Goal: Information Seeking & Learning: Learn about a topic

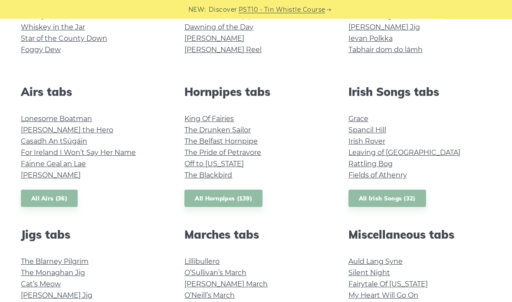
scroll to position [289, 0]
click at [208, 118] on link "King Of Fairies" at bounding box center [208, 119] width 49 height 8
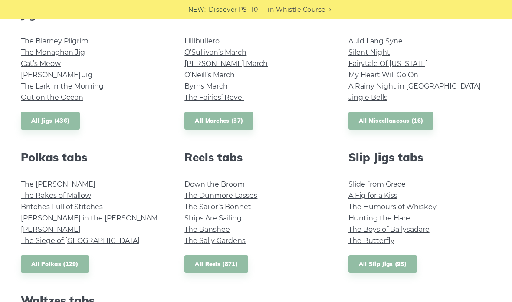
scroll to position [508, 0]
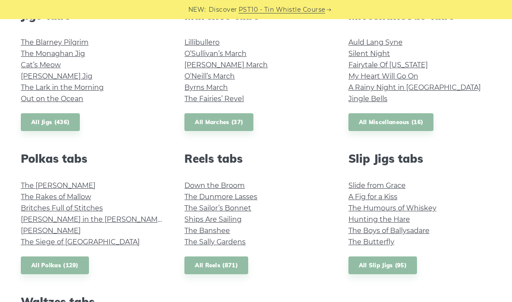
click at [48, 62] on link "Cat’s Meow" at bounding box center [41, 65] width 40 height 8
click at [198, 87] on link "Byrns March" at bounding box center [205, 87] width 43 height 8
click at [367, 238] on link "The Butterfly" at bounding box center [371, 242] width 46 height 8
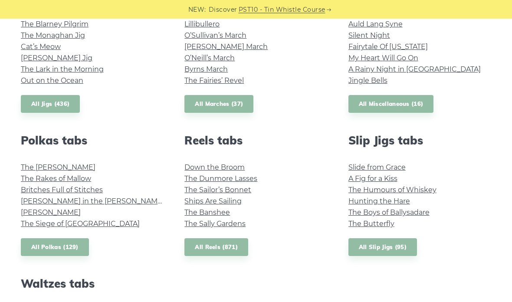
scroll to position [526, 0]
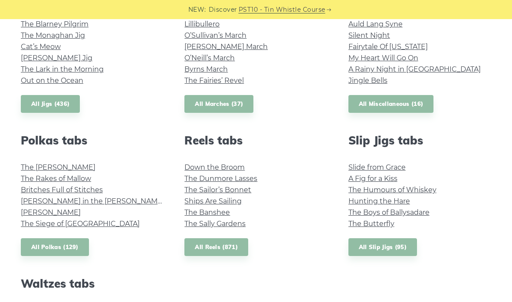
click at [72, 227] on link "The Siege of Ennis" at bounding box center [80, 223] width 119 height 8
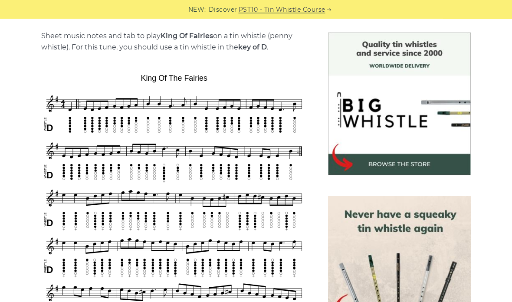
scroll to position [219, 0]
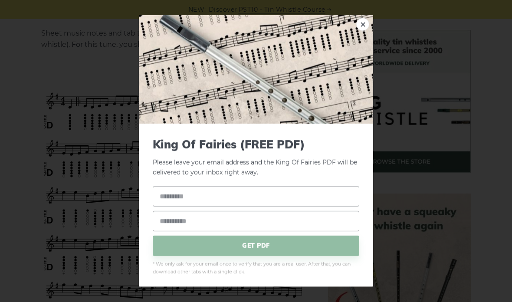
click at [362, 31] on link "×" at bounding box center [362, 24] width 13 height 13
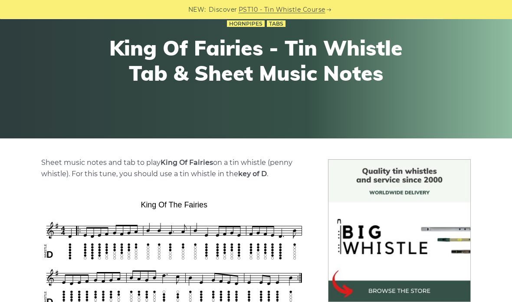
scroll to position [45, 0]
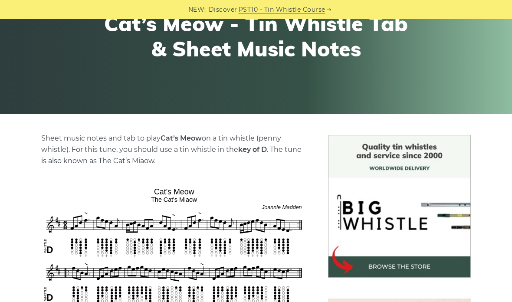
scroll to position [88, 0]
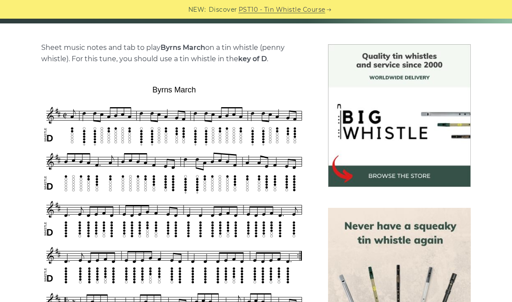
scroll to position [173, 0]
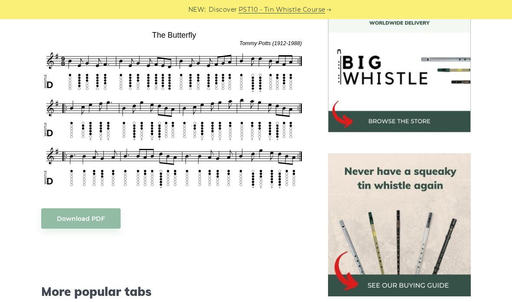
scroll to position [258, 0]
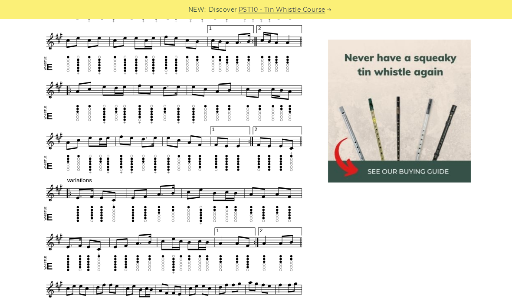
scroll to position [539, 0]
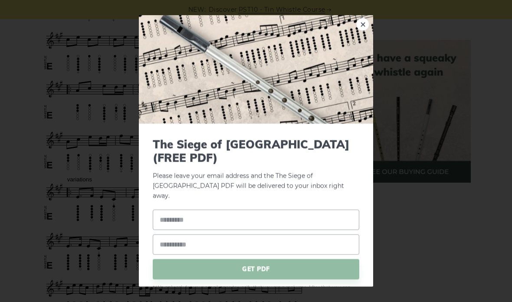
click at [364, 31] on link "×" at bounding box center [362, 24] width 13 height 13
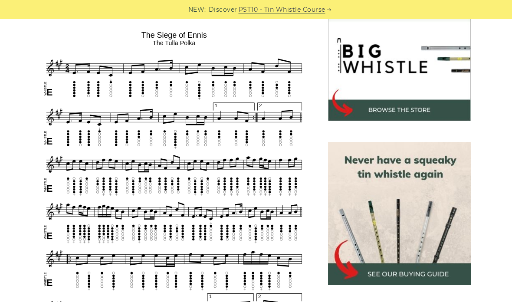
scroll to position [270, 0]
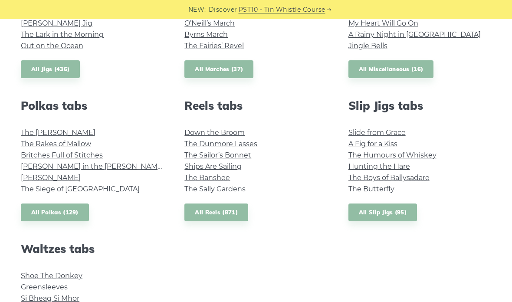
click at [193, 131] on link "Down the Broom" at bounding box center [214, 132] width 60 height 8
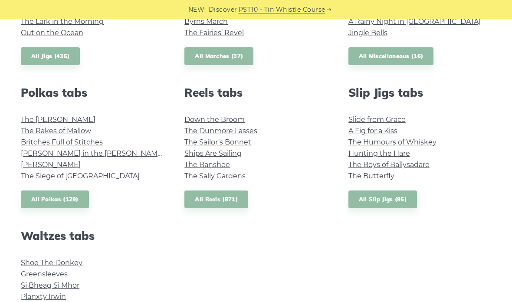
scroll to position [580, 0]
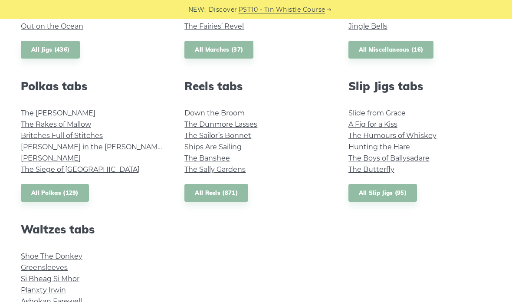
click at [113, 148] on li "Maggie in the Woods" at bounding box center [92, 146] width 143 height 11
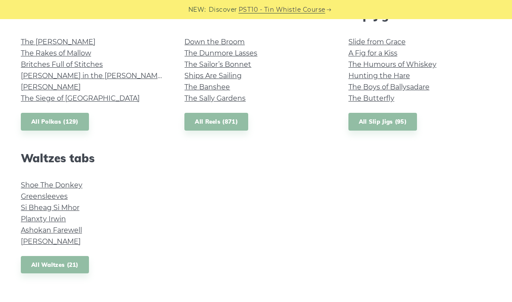
scroll to position [645, 0]
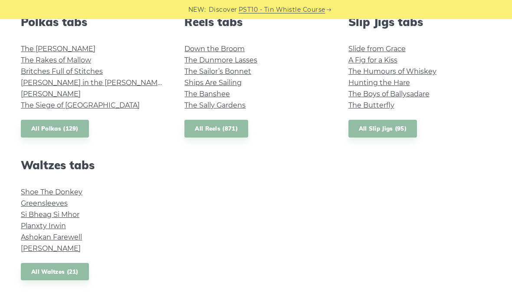
click at [33, 201] on link "Greensleeves" at bounding box center [44, 203] width 47 height 8
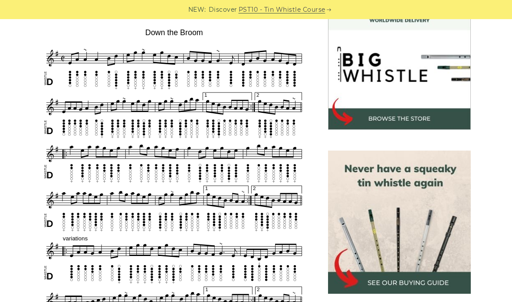
scroll to position [261, 0]
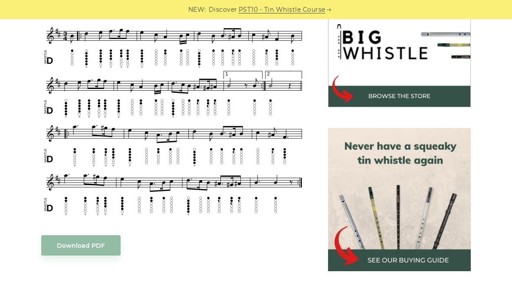
scroll to position [287, 0]
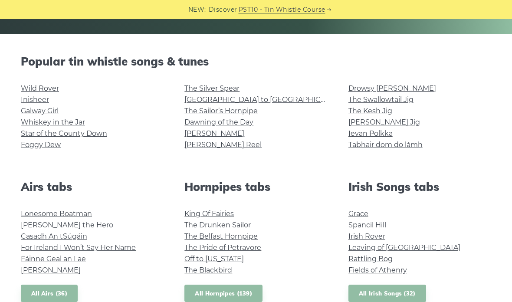
scroll to position [193, 0]
click at [26, 98] on link "Inisheer" at bounding box center [35, 100] width 28 height 8
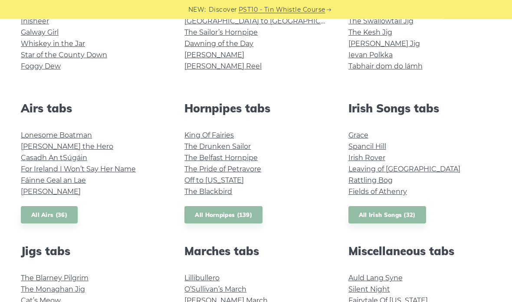
scroll to position [271, 0]
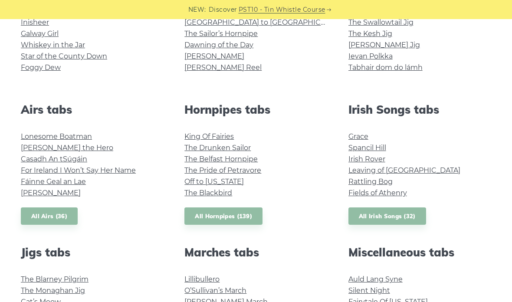
click at [364, 144] on link "Spancil Hill" at bounding box center [367, 148] width 38 height 8
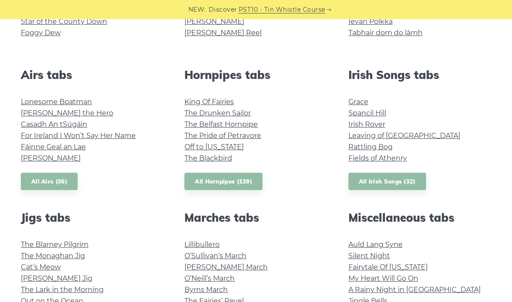
click at [367, 181] on link "All Irish Songs (32)" at bounding box center [387, 182] width 78 height 18
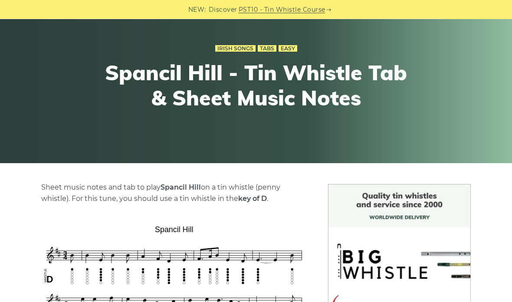
scroll to position [23, 0]
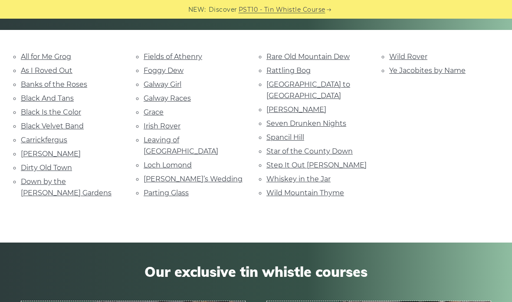
scroll to position [198, 0]
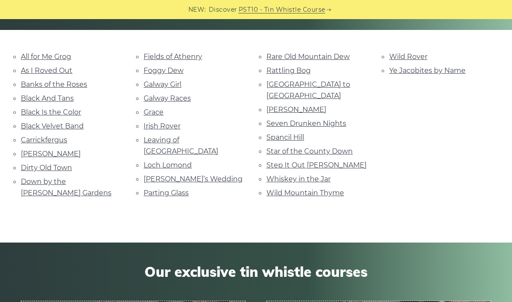
click at [33, 179] on link "Down by the Sally Gardens" at bounding box center [66, 187] width 91 height 20
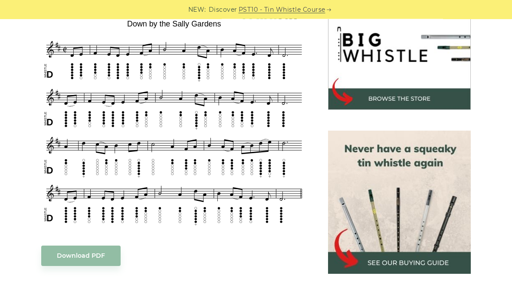
scroll to position [275, 0]
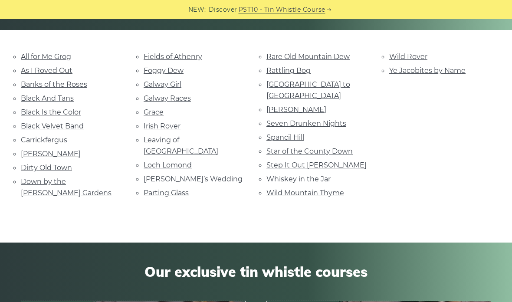
click at [29, 100] on link "Black And Tans" at bounding box center [47, 98] width 53 height 8
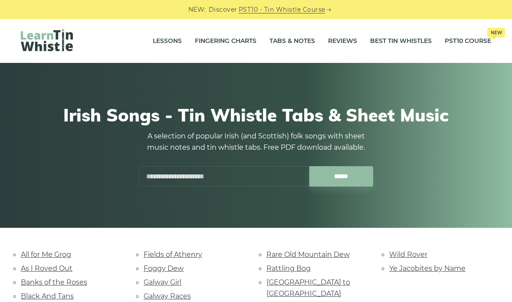
scroll to position [198, 0]
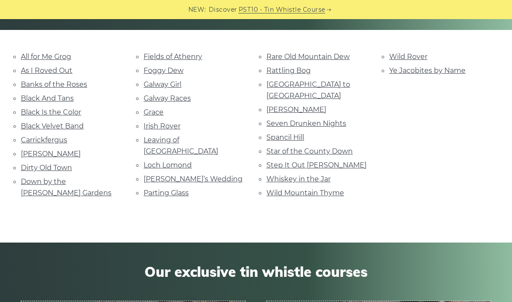
click at [413, 72] on link "Ye Jacobites by Name" at bounding box center [427, 70] width 76 height 8
click at [31, 81] on link "Banks of the Roses" at bounding box center [54, 84] width 66 height 8
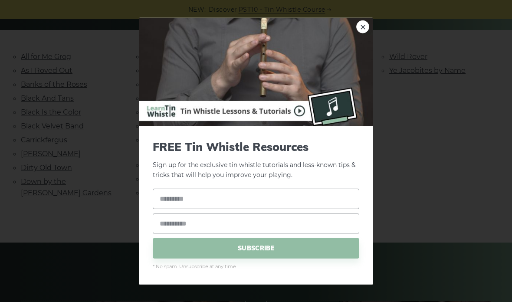
click at [361, 28] on link "×" at bounding box center [362, 26] width 13 height 13
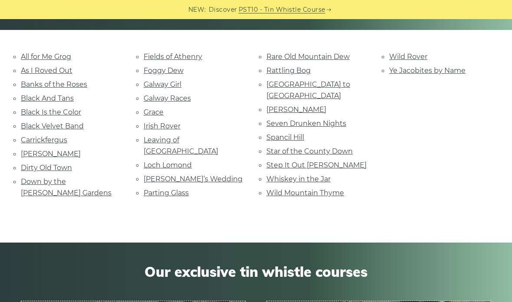
click at [148, 161] on link "Loch Lomond" at bounding box center [168, 165] width 48 height 8
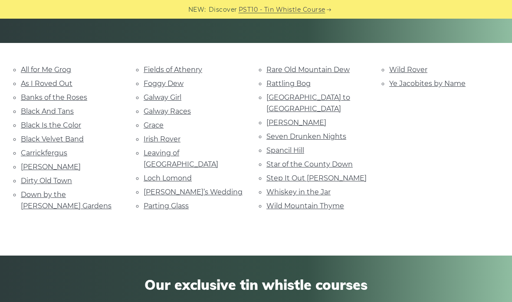
scroll to position [183, 0]
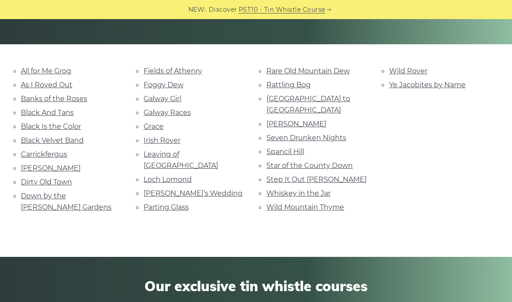
click at [29, 112] on link "Black And Tans" at bounding box center [47, 112] width 53 height 8
click at [155, 69] on link "Fields of Athenry" at bounding box center [173, 71] width 59 height 8
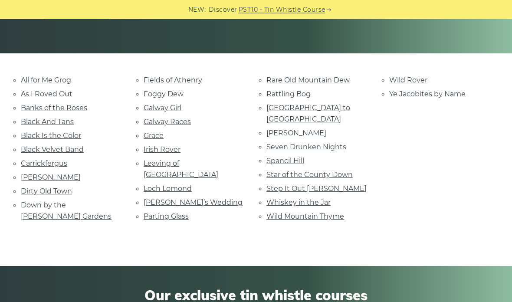
scroll to position [174, 0]
click at [271, 170] on link "Star of the County Down" at bounding box center [309, 174] width 86 height 8
click at [274, 198] on link "Whiskey in the Jar" at bounding box center [298, 202] width 64 height 8
click at [402, 73] on div "NEW: Discover PST10 - Tin Whistle Course Lessons Fingering Charts Tabs & Notes …" at bounding box center [256, 295] width 512 height 901
click at [394, 72] on div "NEW: Discover PST10 - Tin Whistle Course Lessons Fingering Charts Tabs & Notes …" at bounding box center [256, 295] width 512 height 901
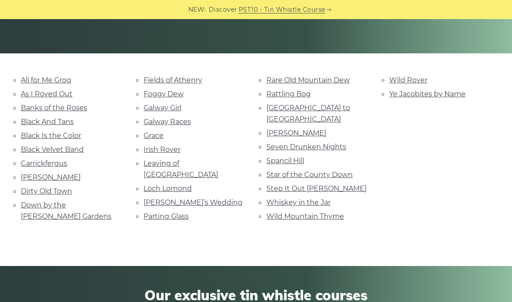
click at [406, 82] on link "Wild Rover" at bounding box center [408, 80] width 38 height 8
click at [149, 137] on link "Grace" at bounding box center [154, 135] width 20 height 8
click at [297, 212] on link "Wild Mountain Thyme" at bounding box center [305, 216] width 78 height 8
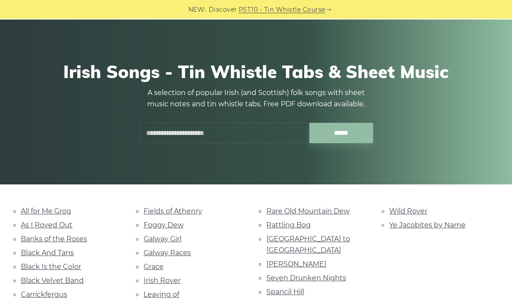
scroll to position [0, 0]
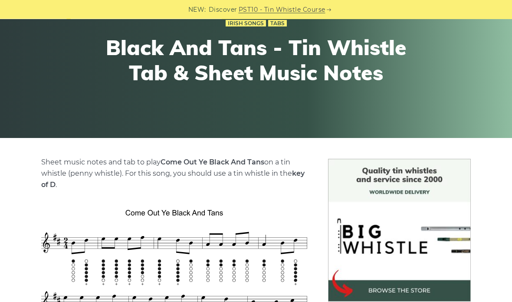
scroll to position [45, 0]
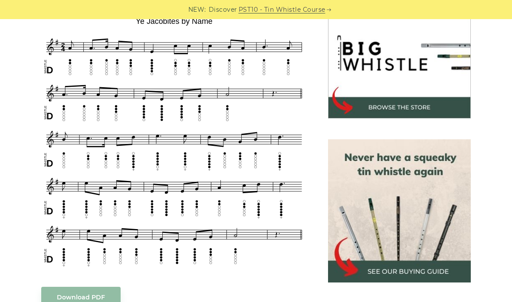
scroll to position [273, 0]
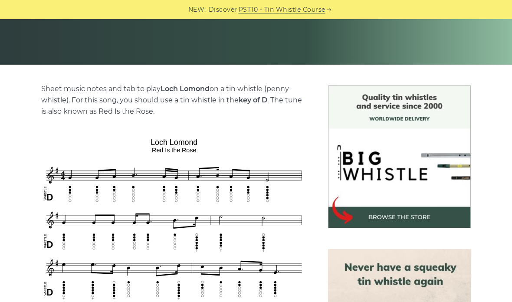
scroll to position [138, 0]
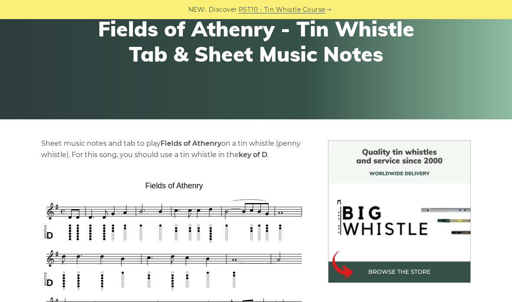
scroll to position [72, 0]
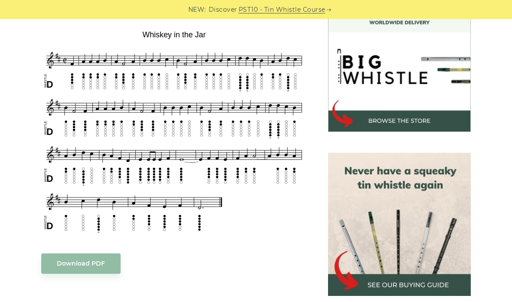
scroll to position [259, 0]
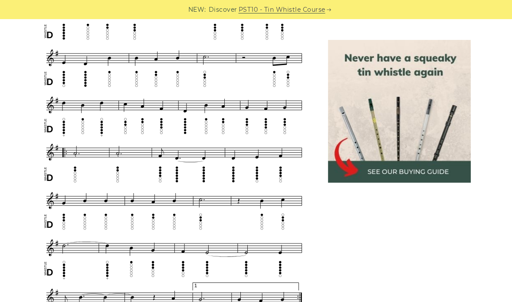
scroll to position [368, 0]
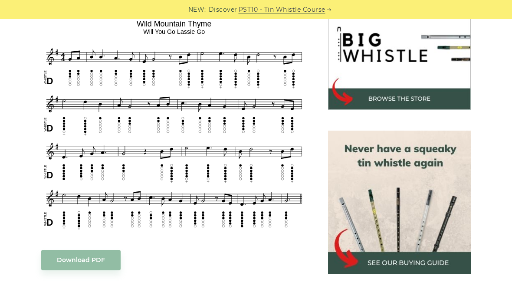
scroll to position [282, 0]
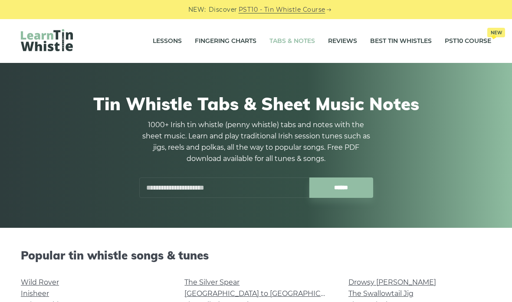
click at [161, 183] on input "text" at bounding box center [224, 187] width 170 height 20
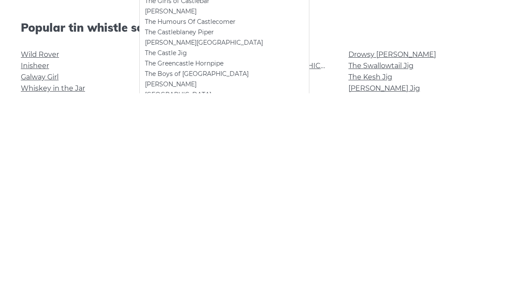
scroll to position [20, 0]
click at [156, 246] on li "Drummond Castle" at bounding box center [224, 251] width 159 height 10
type input "**********"
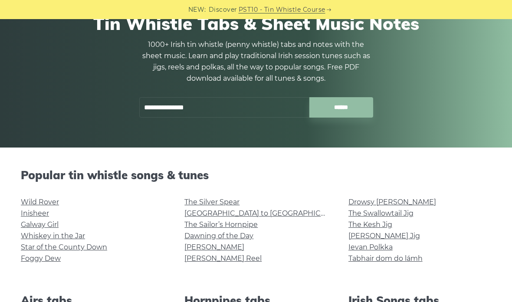
scroll to position [0, 0]
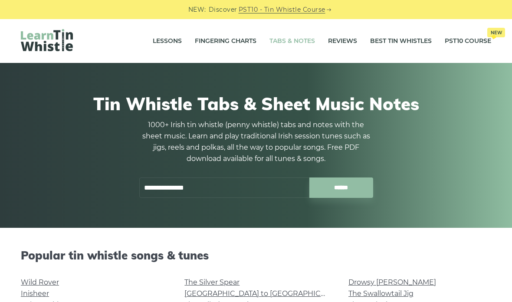
click at [162, 192] on input "**********" at bounding box center [224, 187] width 170 height 20
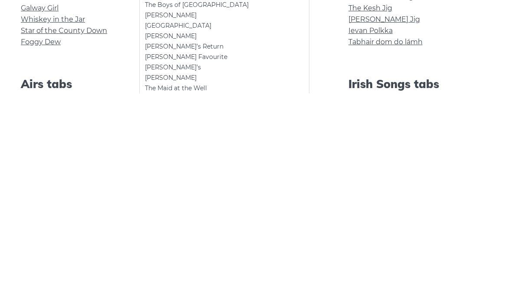
scroll to position [92, 0]
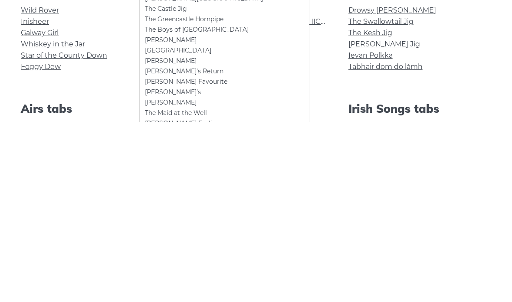
click at [156, 215] on li "Roslyn Castle" at bounding box center [224, 220] width 159 height 10
type input "**********"
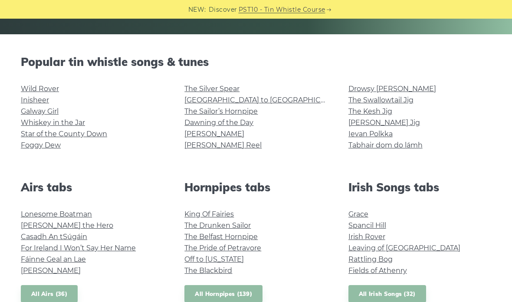
scroll to position [0, 0]
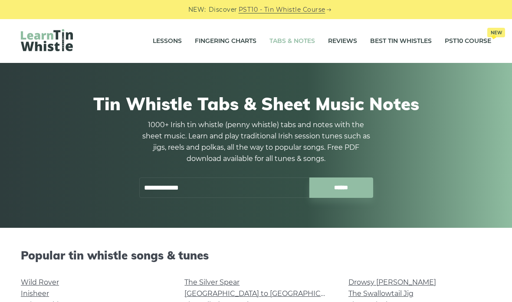
click at [177, 192] on input "**********" at bounding box center [224, 187] width 170 height 20
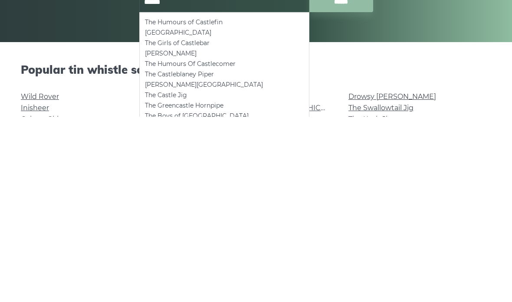
click at [151, 223] on li "The Girls of Castlebar" at bounding box center [224, 228] width 159 height 10
type input "**********"
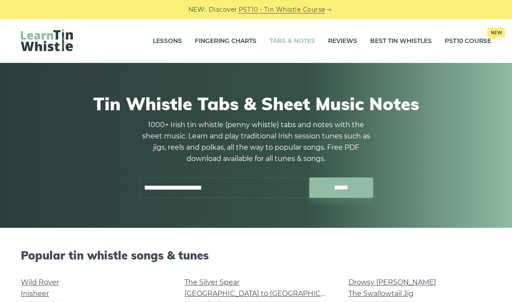
click at [154, 187] on input "**********" at bounding box center [224, 187] width 170 height 20
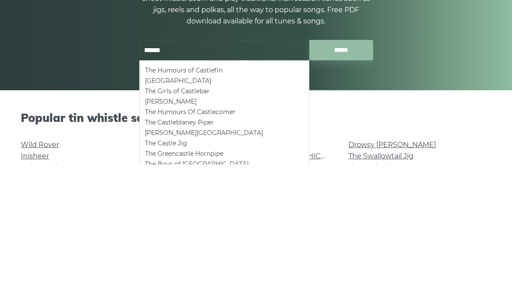
click at [157, 234] on li "Castle Kelly" at bounding box center [224, 239] width 159 height 10
type input "**********"
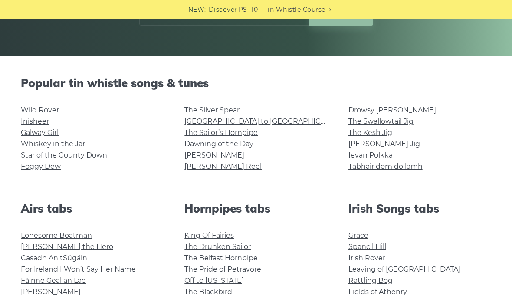
click at [167, 13] on div "NEW: Discover PST10 - Tin Whistle Course" at bounding box center [256, 9] width 512 height 19
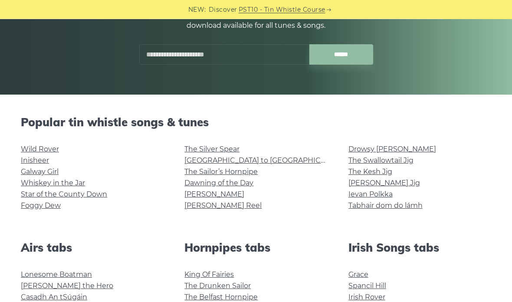
scroll to position [131, 0]
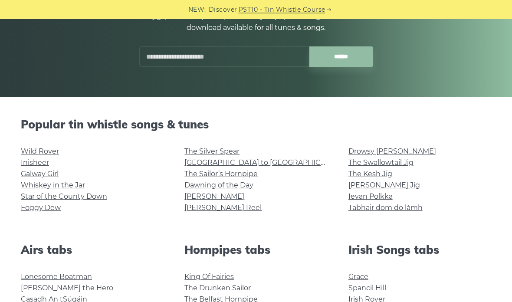
click at [160, 58] on input "text" at bounding box center [224, 57] width 170 height 20
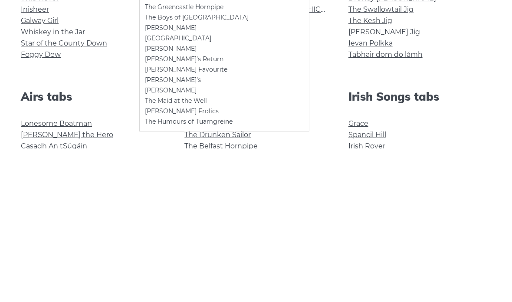
click at [152, 187] on li "Huntingtone Castle" at bounding box center [224, 192] width 159 height 10
type input "**********"
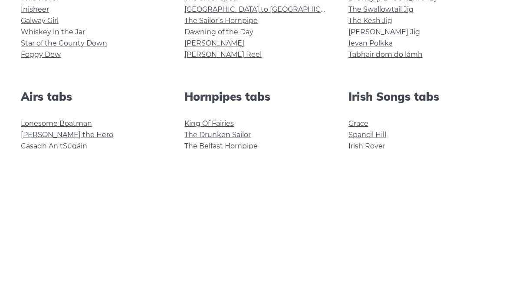
scroll to position [0, 0]
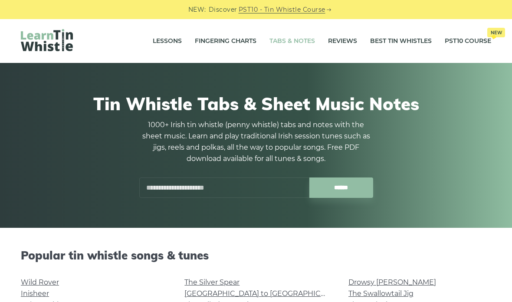
scroll to position [284, 0]
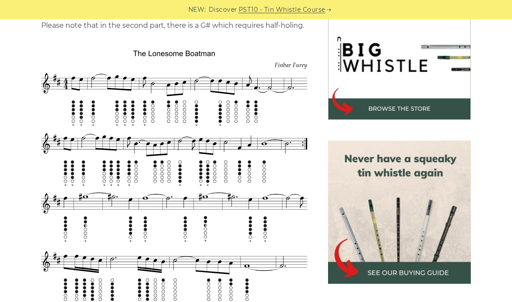
scroll to position [271, 0]
